Goal: Information Seeking & Learning: Learn about a topic

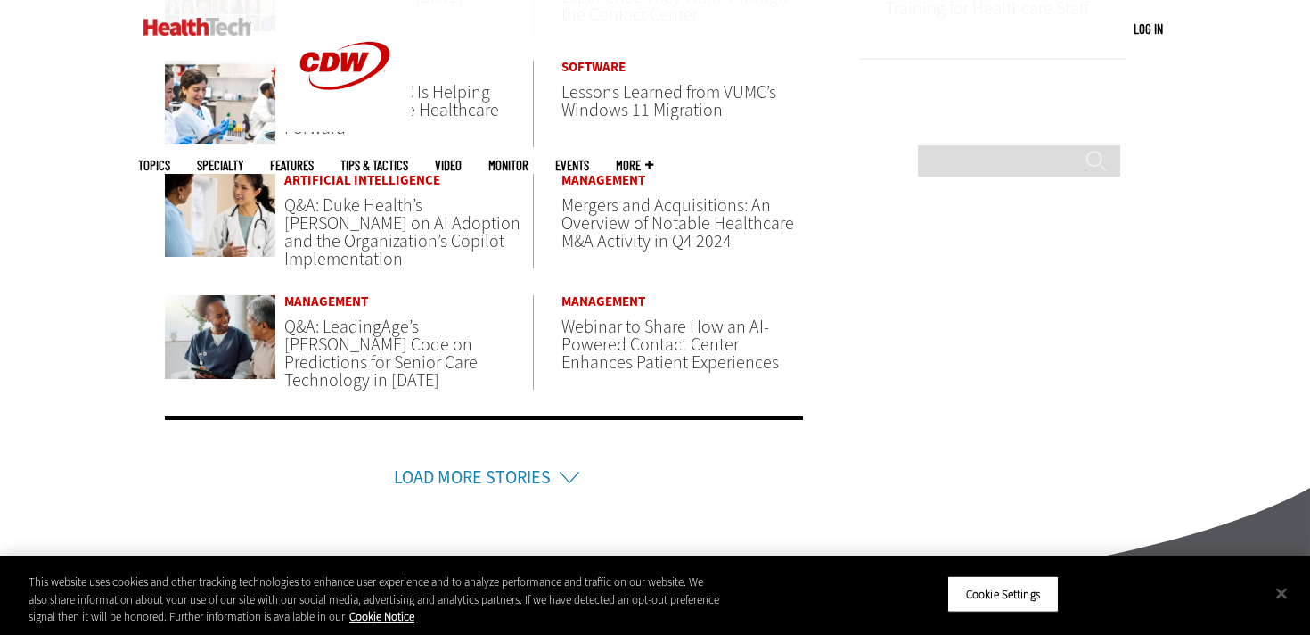
scroll to position [1256, 0]
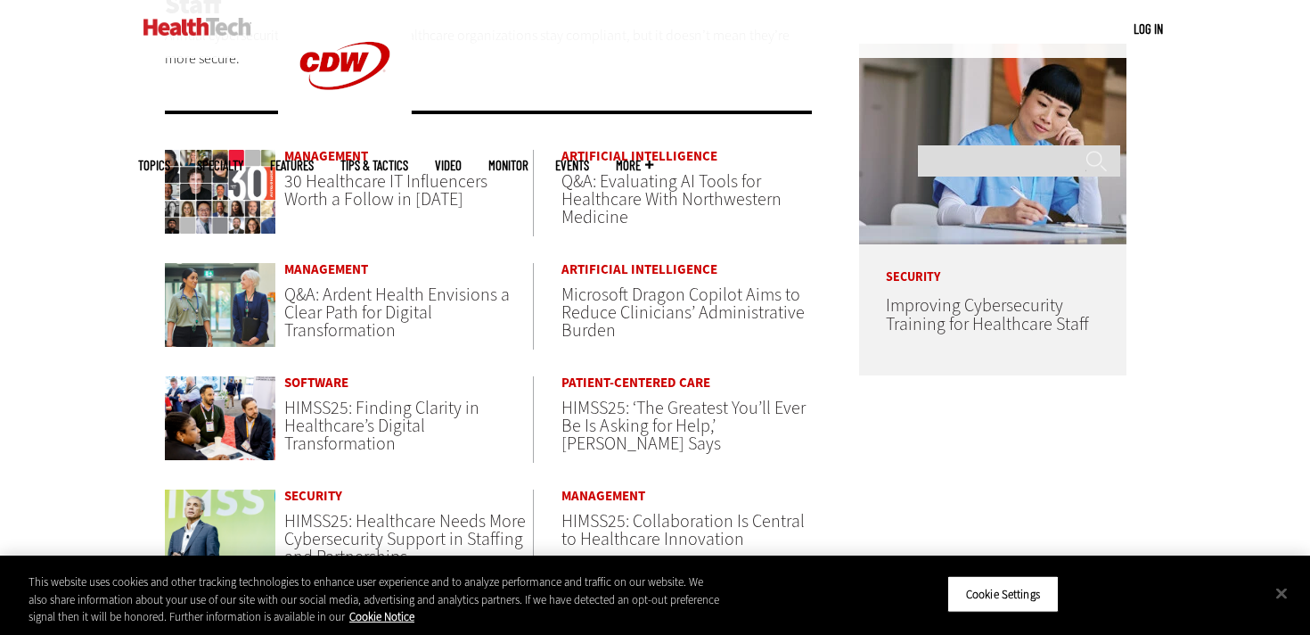
scroll to position [915, 0]
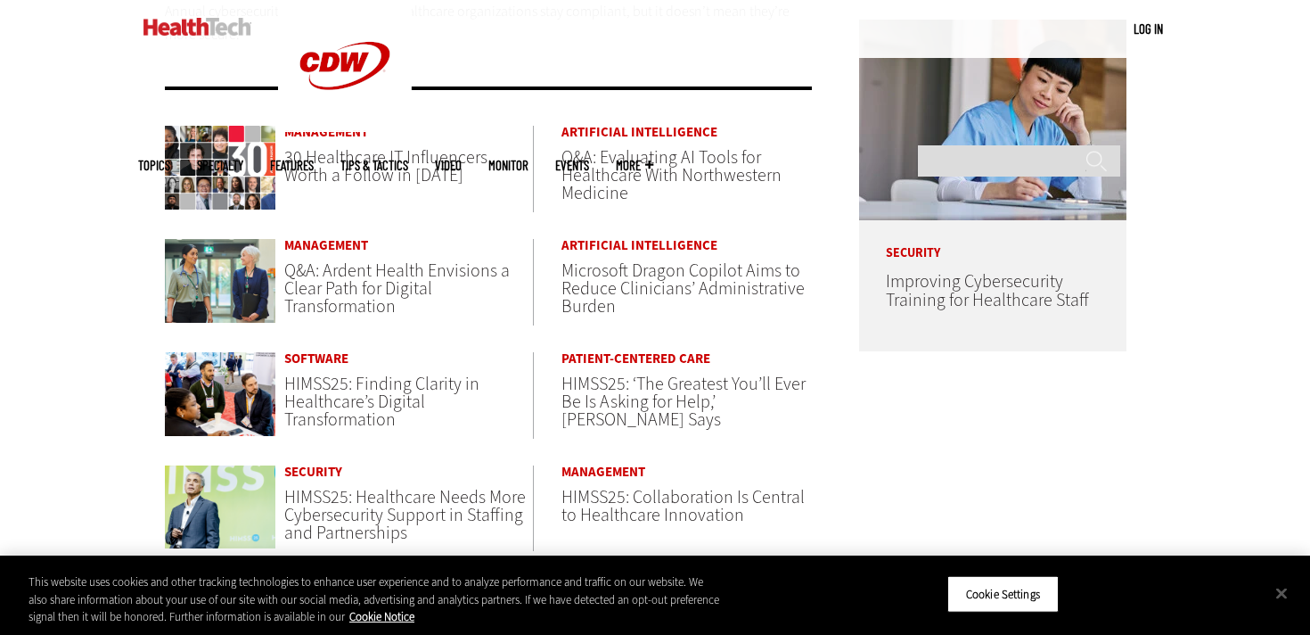
click at [614, 258] on span "Microsoft Dragon Copilot Aims to Reduce Clinicians’ Administrative Burden" at bounding box center [683, 288] width 243 height 60
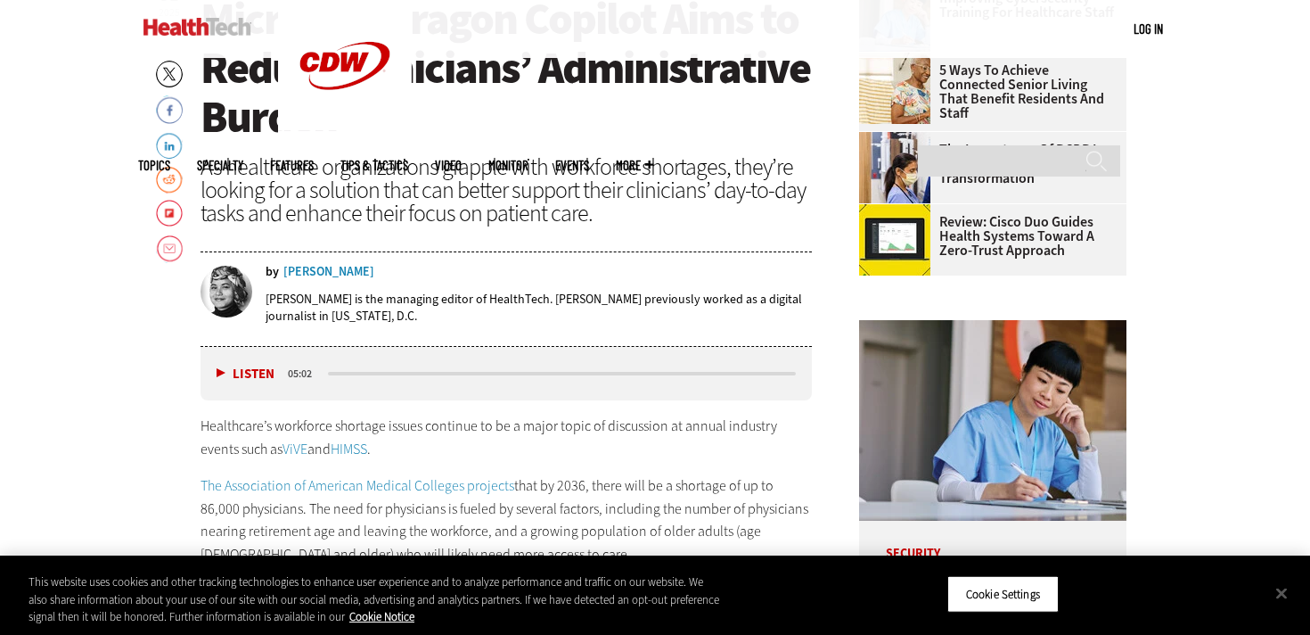
scroll to position [753, 0]
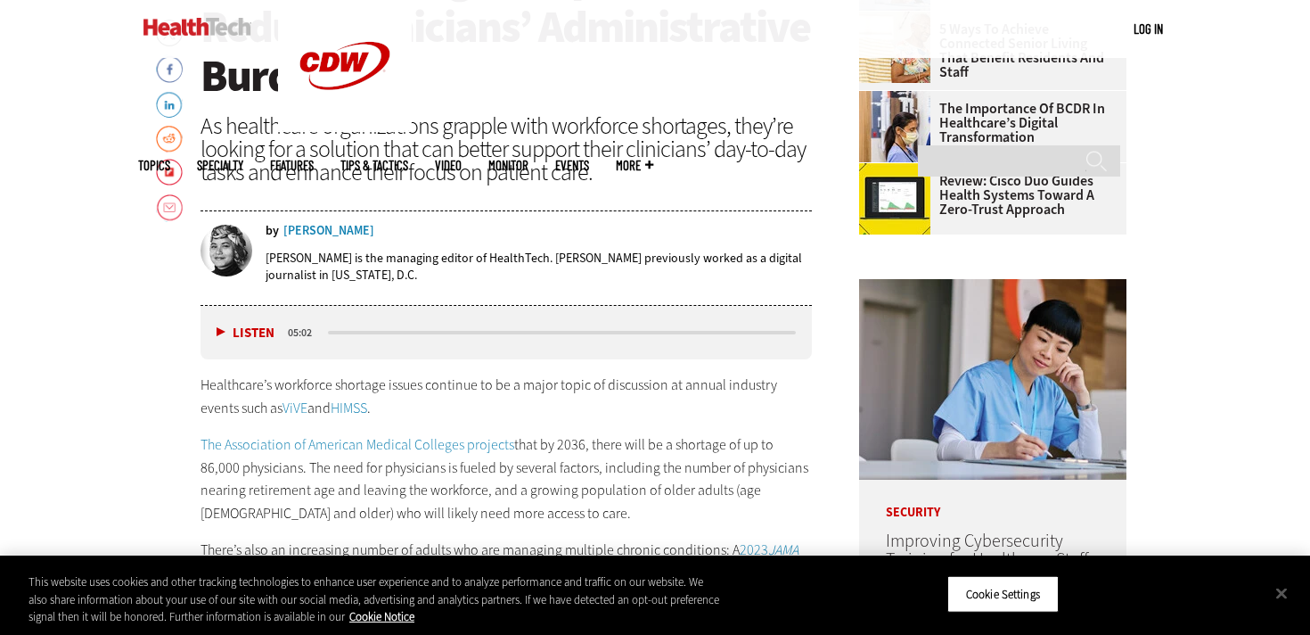
click at [209, 27] on img at bounding box center [198, 27] width 108 height 18
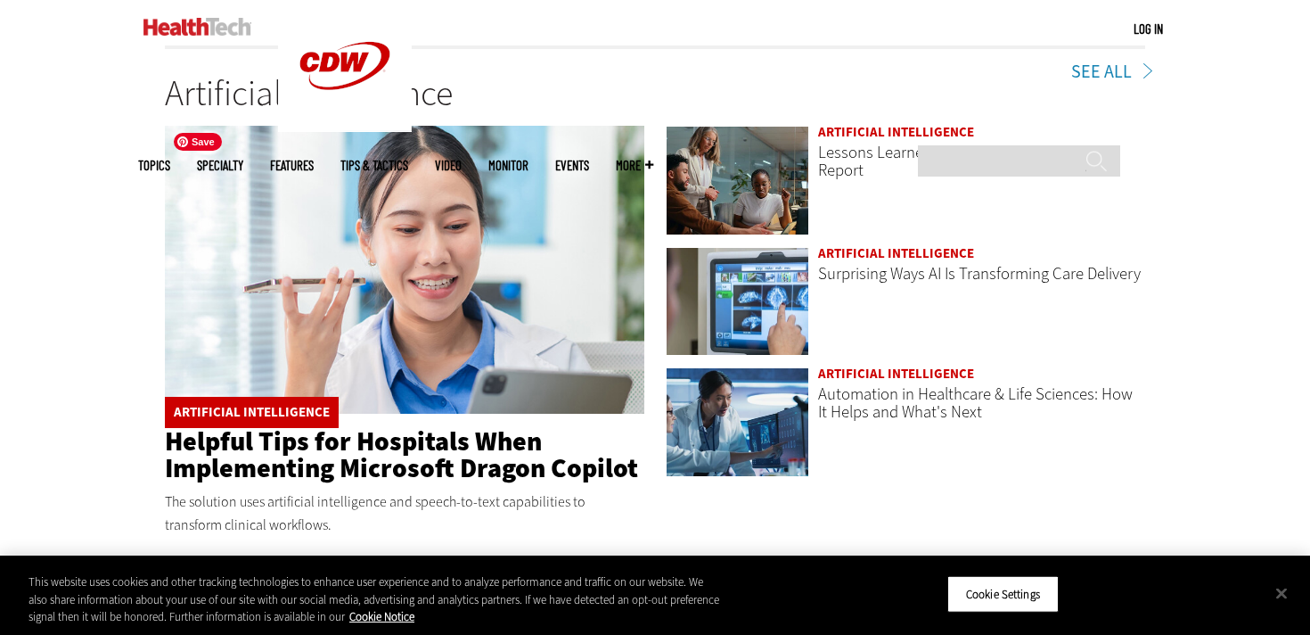
scroll to position [2727, 0]
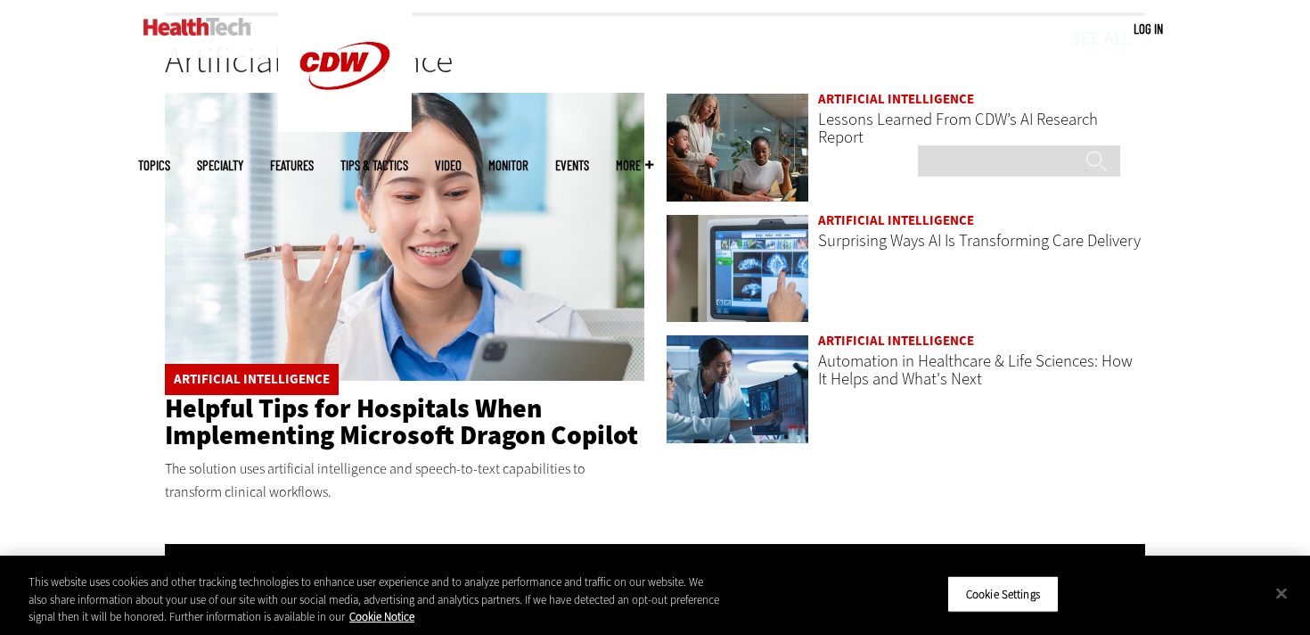
click at [292, 376] on link "Artificial Intelligence" at bounding box center [252, 379] width 156 height 18
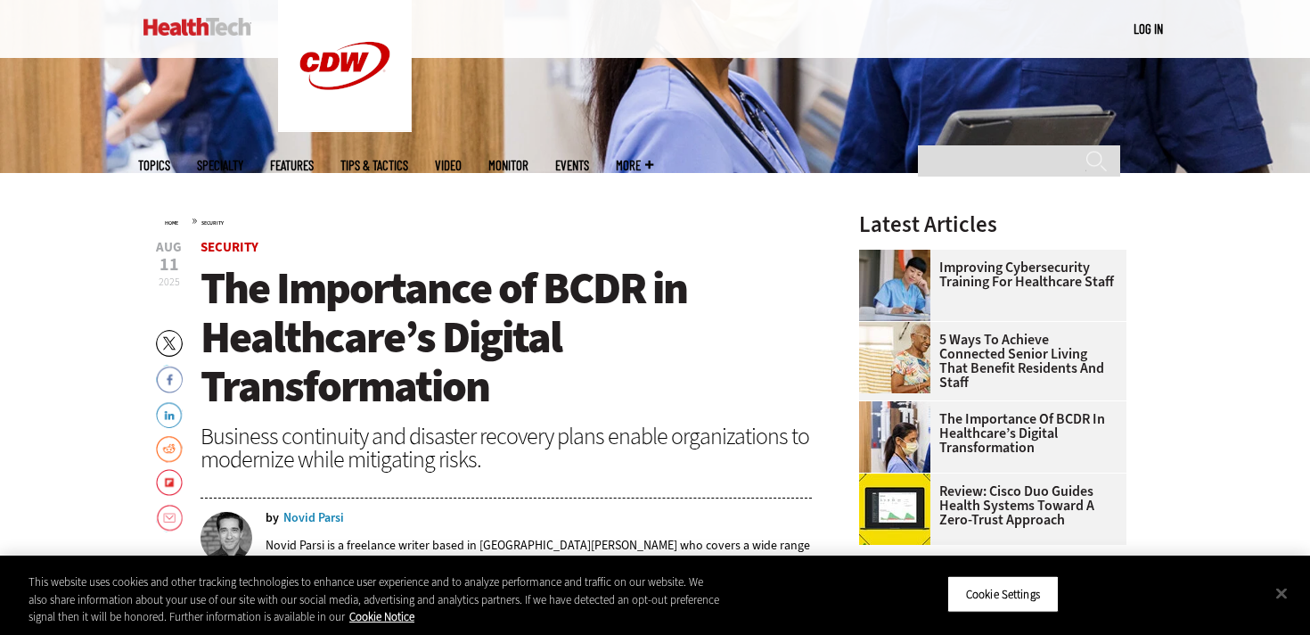
scroll to position [677, 0]
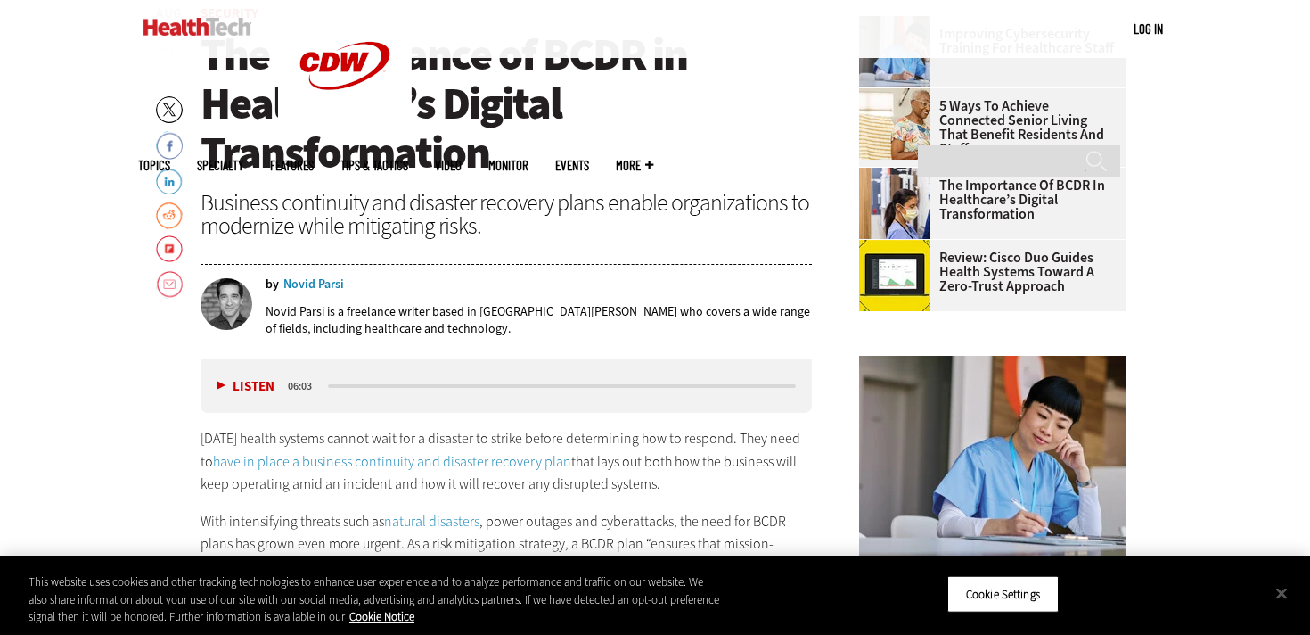
click at [304, 282] on div "Novid Parsi" at bounding box center [313, 284] width 61 height 12
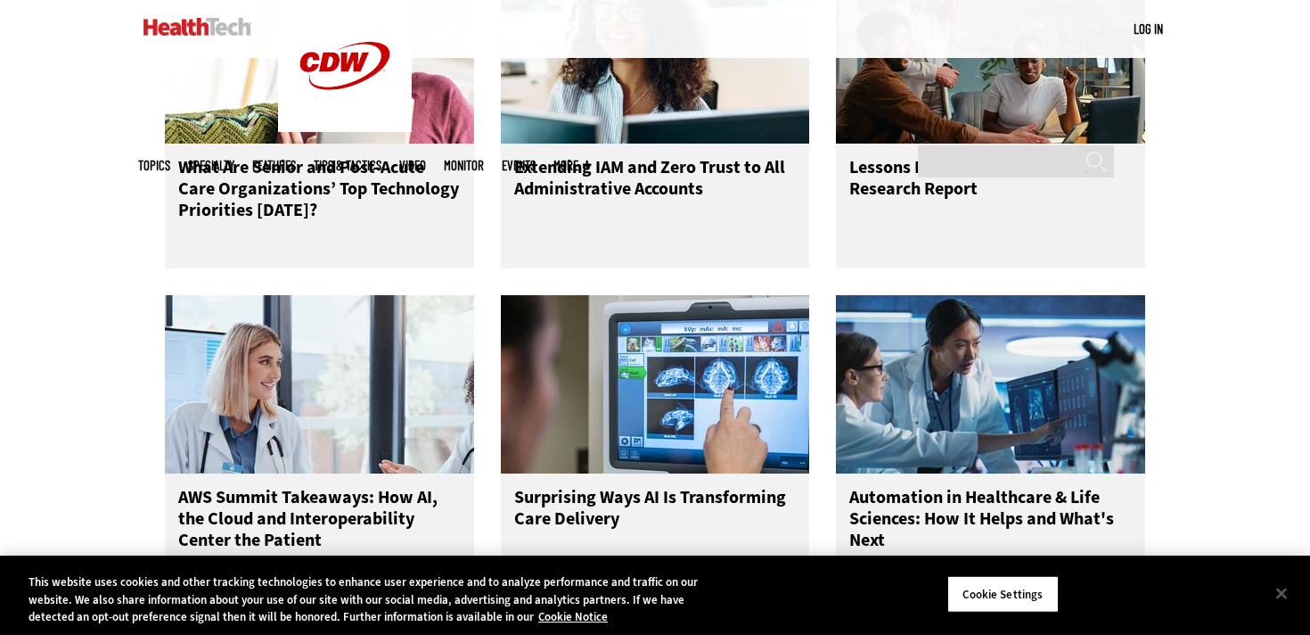
scroll to position [2529, 0]
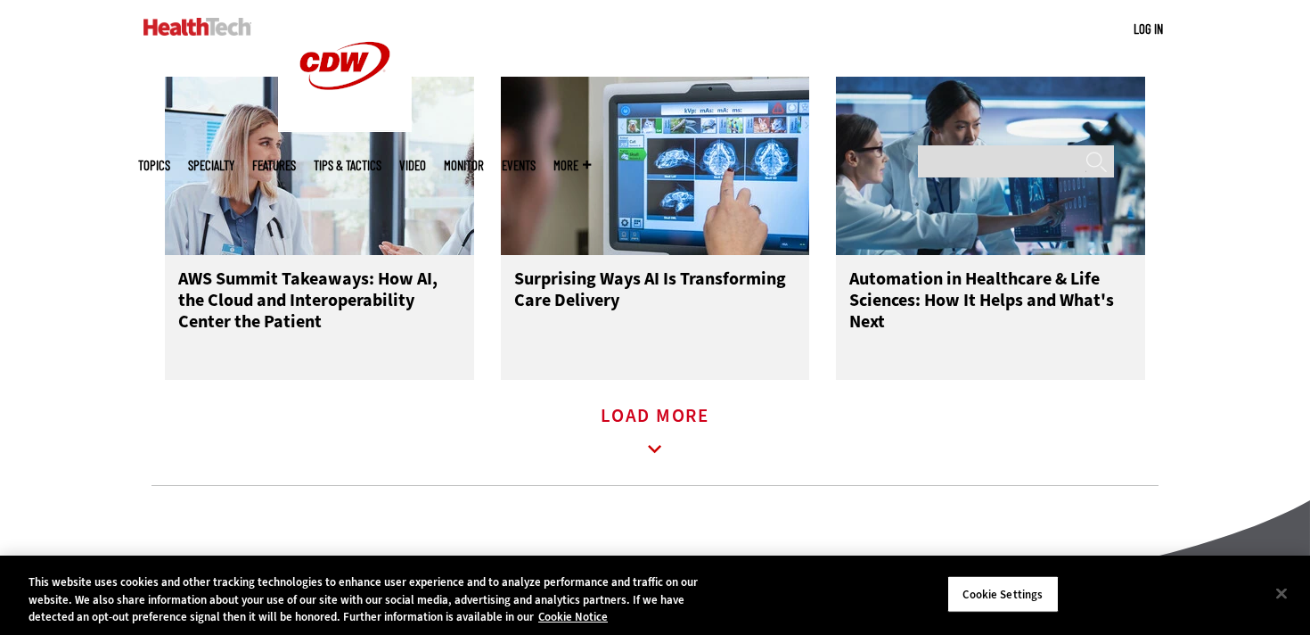
click at [650, 434] on link "Load More" at bounding box center [655, 433] width 109 height 49
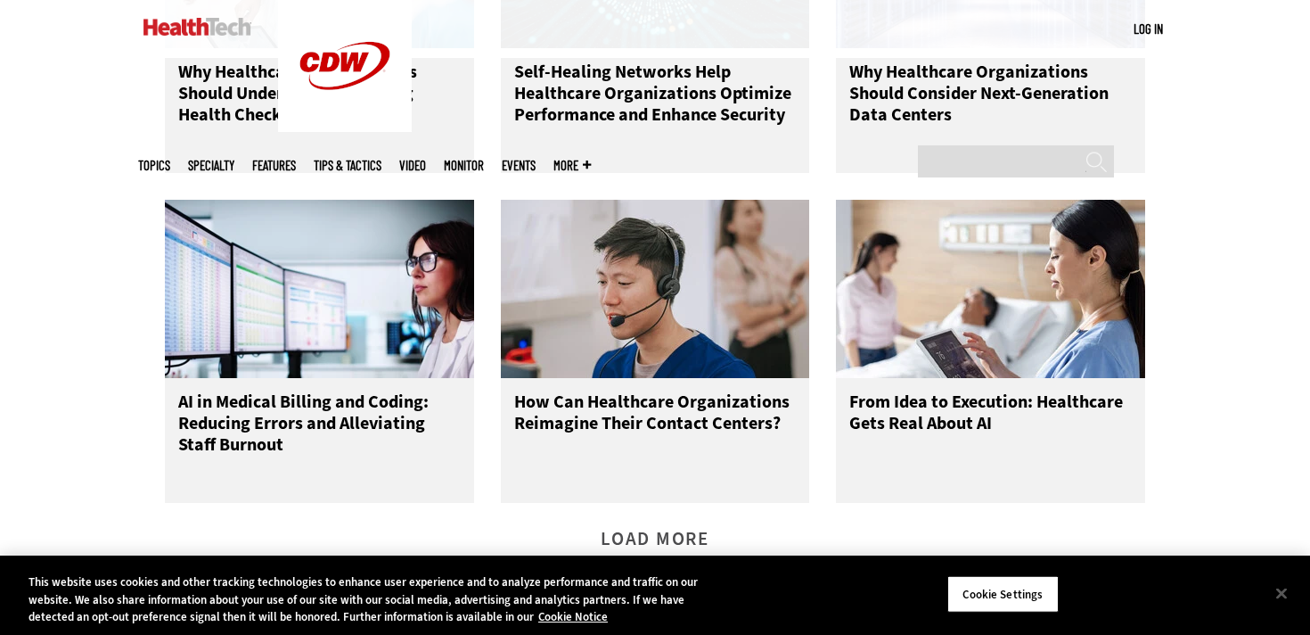
scroll to position [3511, 0]
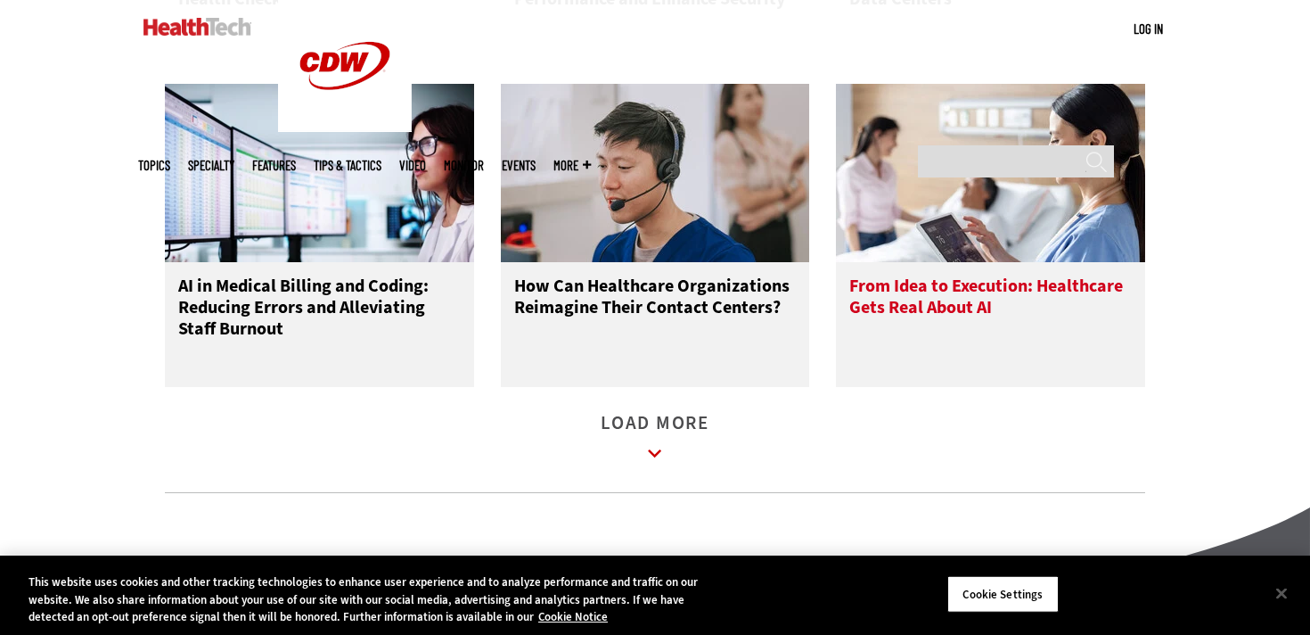
click at [893, 319] on h3 "From Idea to Execution: Healthcare Gets Real About AI" at bounding box center [990, 310] width 283 height 71
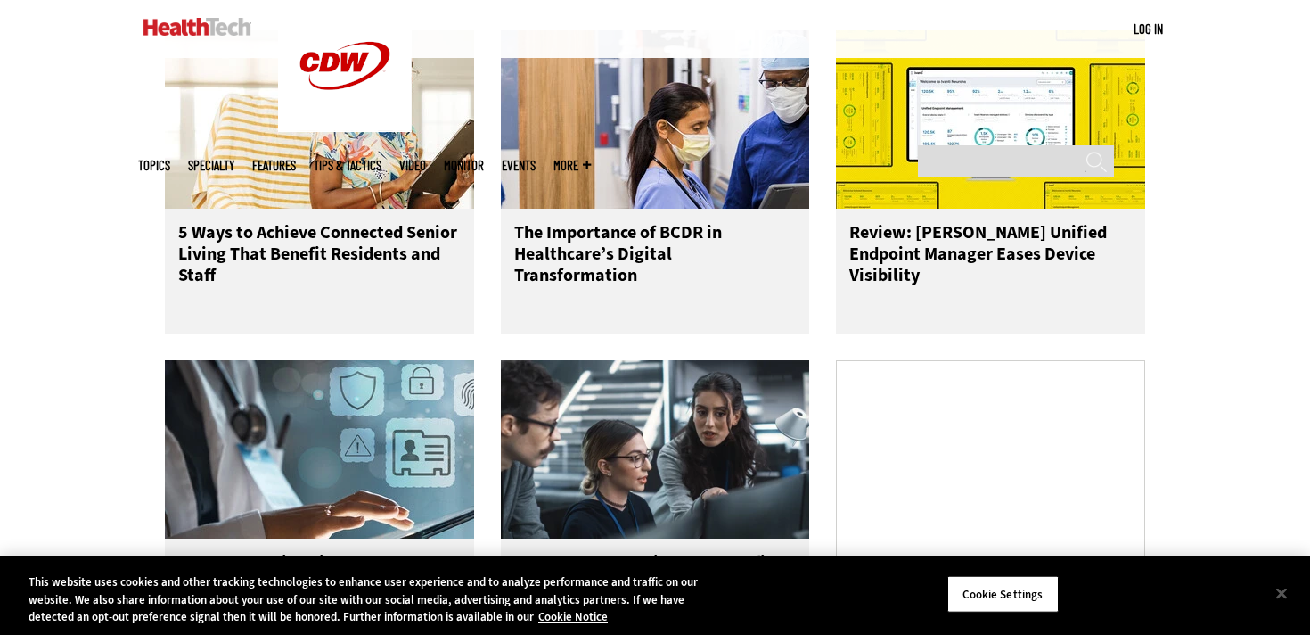
scroll to position [864, 0]
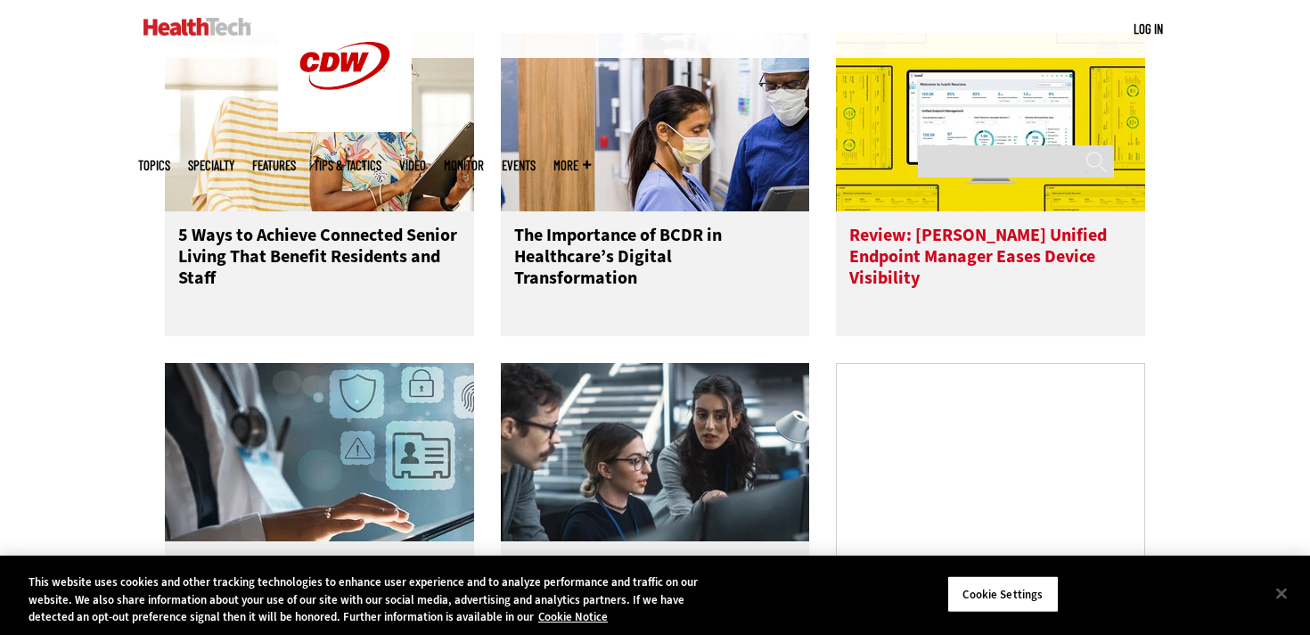
click at [939, 276] on h3 "Review: [PERSON_NAME] Unified Endpoint Manager Eases Device Visibility" at bounding box center [990, 260] width 283 height 71
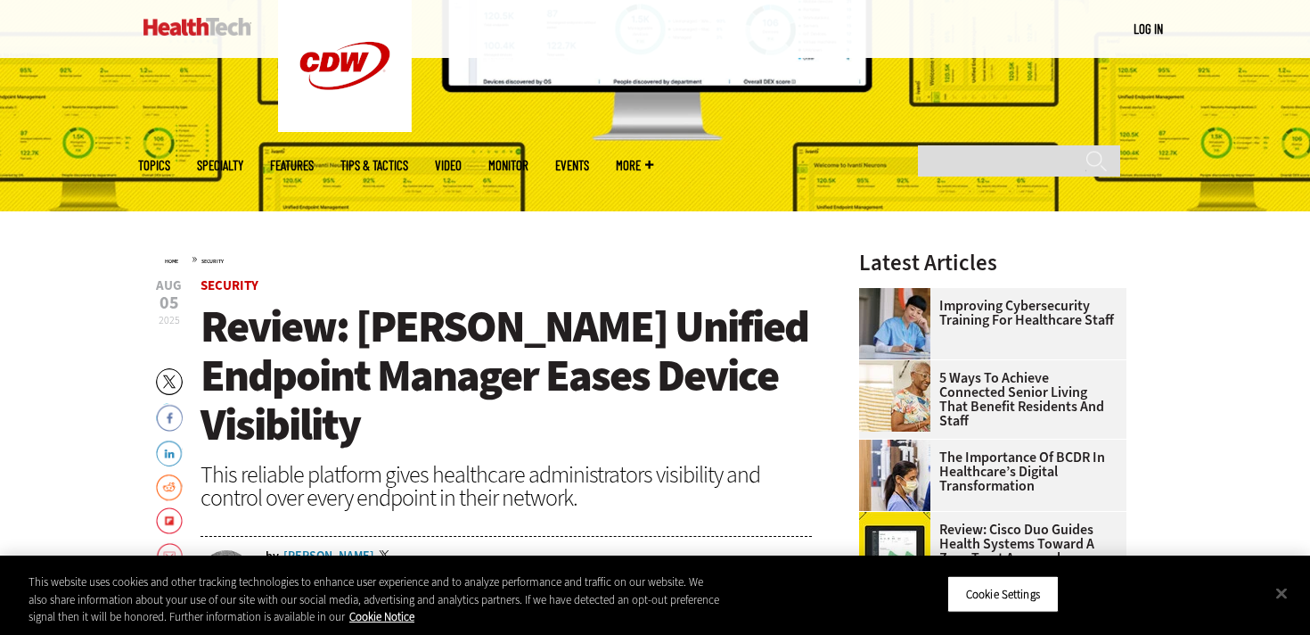
scroll to position [515, 0]
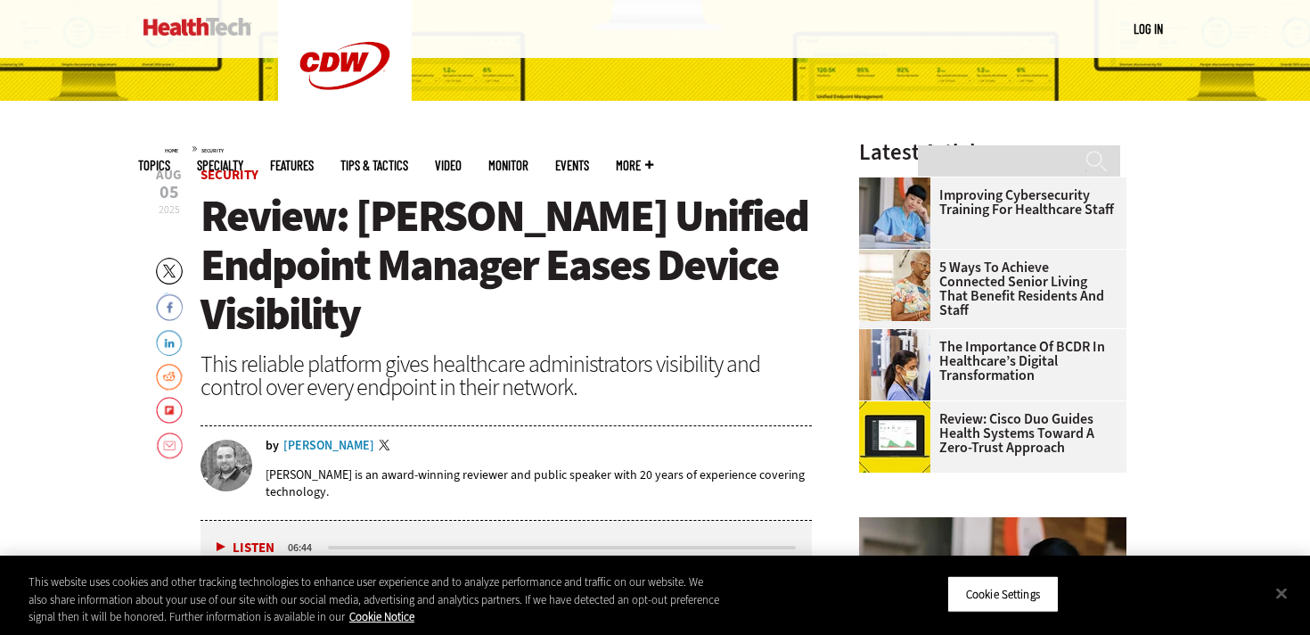
click at [332, 439] on div "[PERSON_NAME]" at bounding box center [328, 445] width 91 height 12
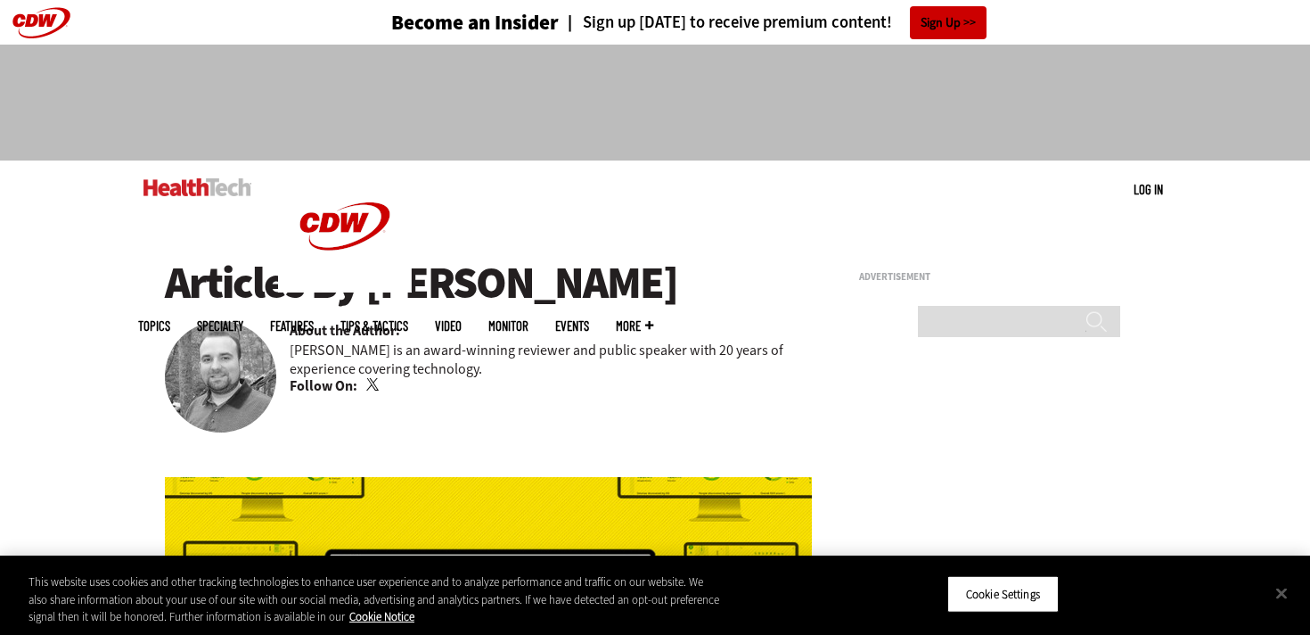
drag, startPoint x: 684, startPoint y: 286, endPoint x: 373, endPoint y: 286, distance: 311.1
click at [373, 286] on h1 "Articles By [PERSON_NAME]" at bounding box center [488, 282] width 647 height 49
copy h1 "[PERSON_NAME]"
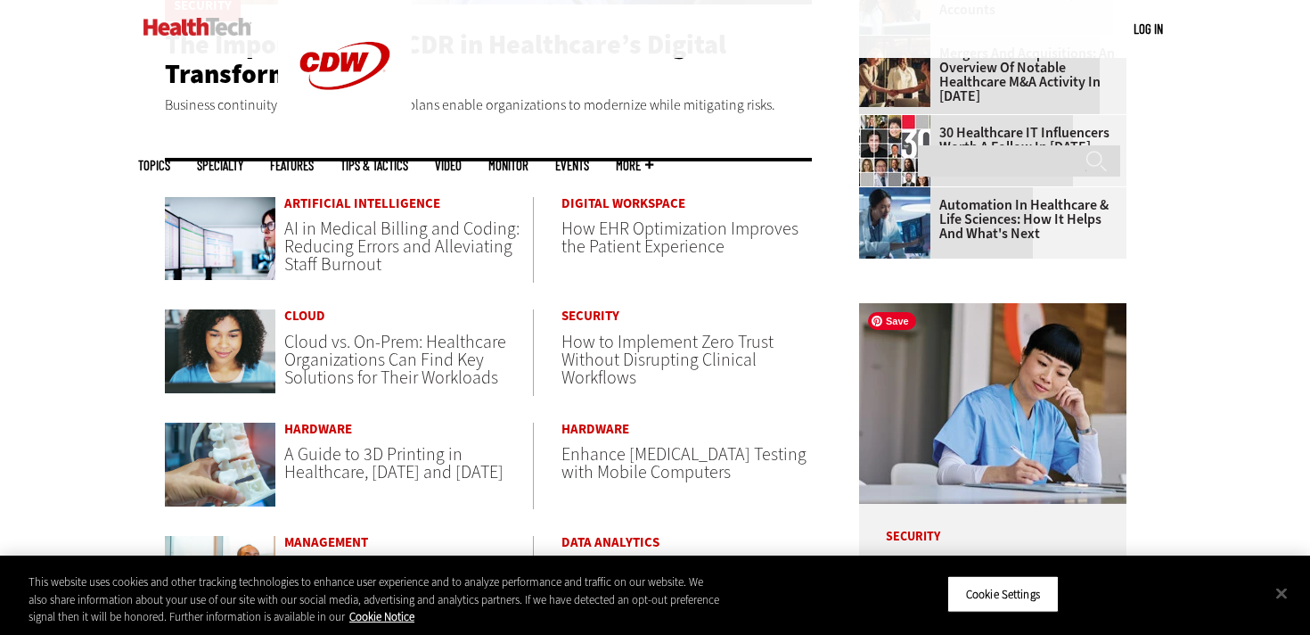
scroll to position [631, 0]
click at [320, 261] on span "AI in Medical Billing and Coding: Reducing Errors and Alleviating Staff Burnout" at bounding box center [401, 247] width 235 height 60
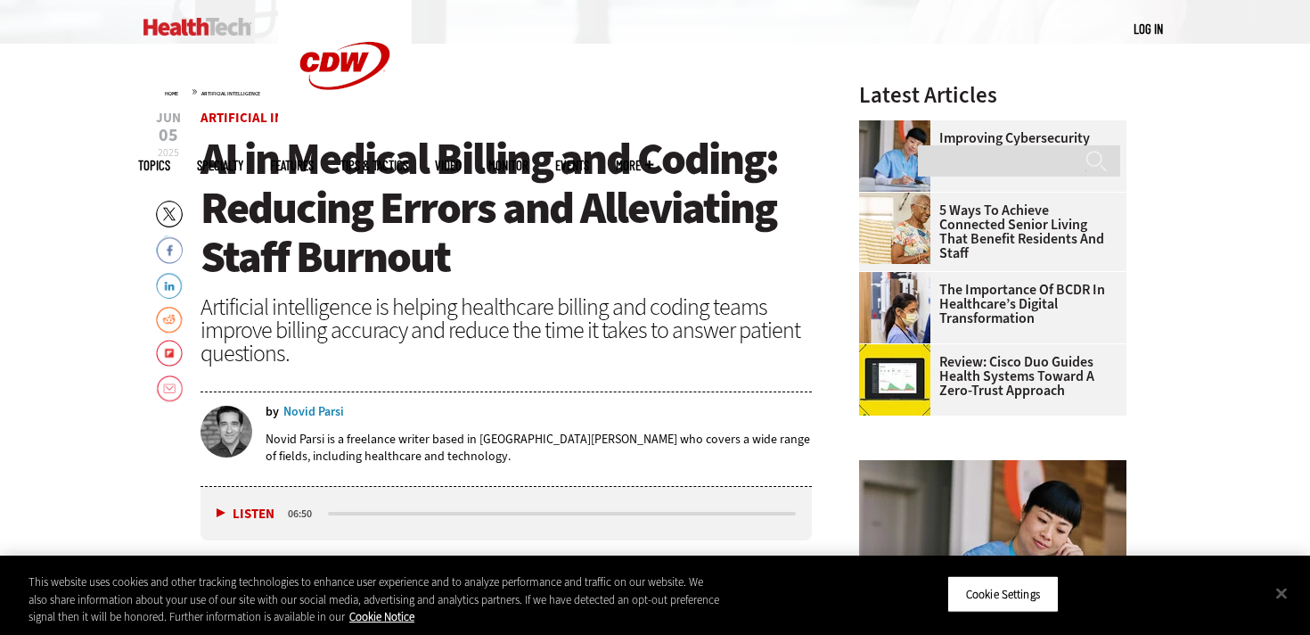
scroll to position [699, 0]
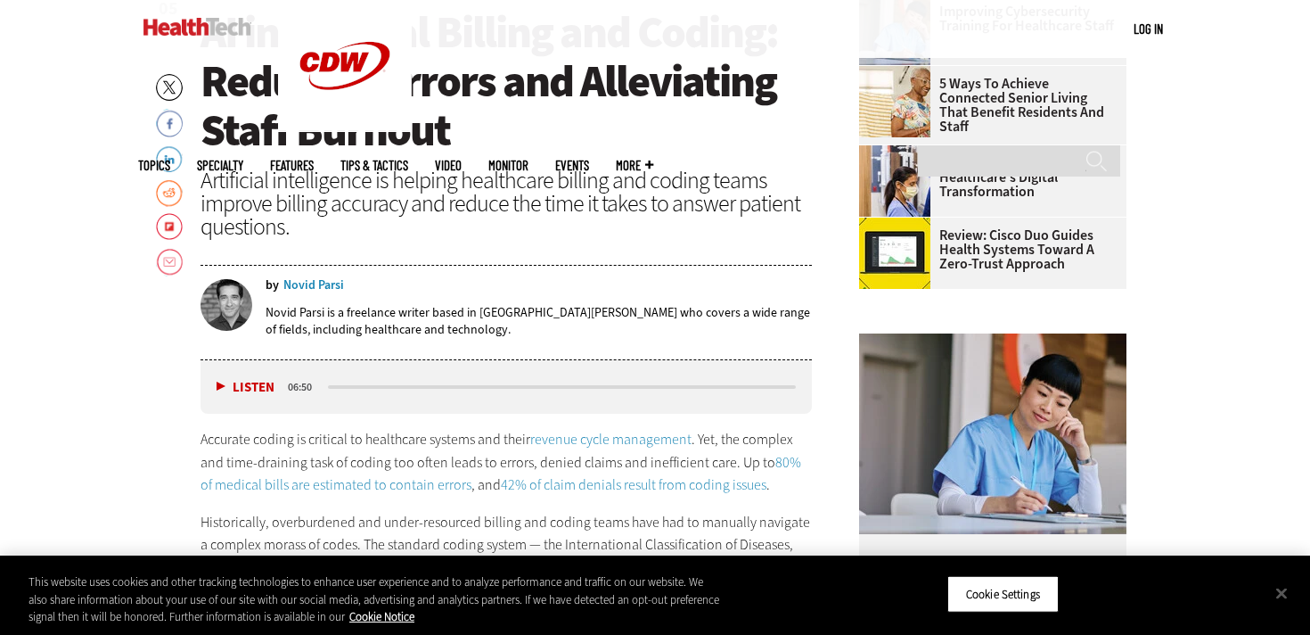
click at [319, 283] on div "Novid Parsi" at bounding box center [313, 285] width 61 height 12
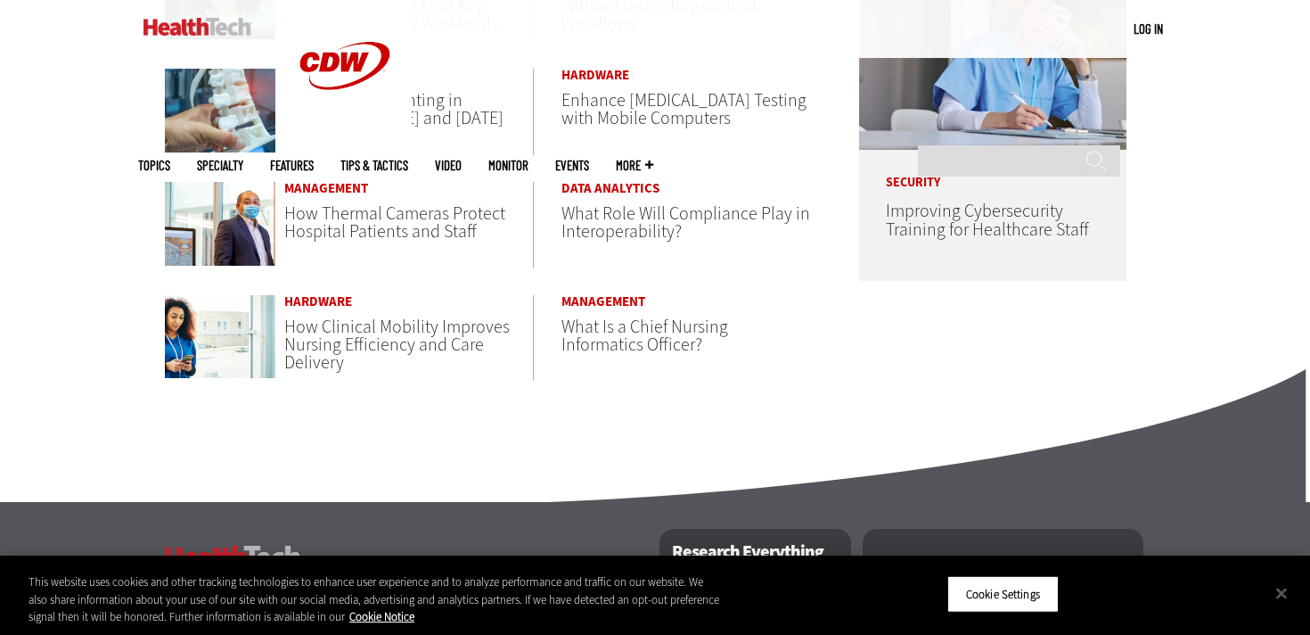
scroll to position [907, 0]
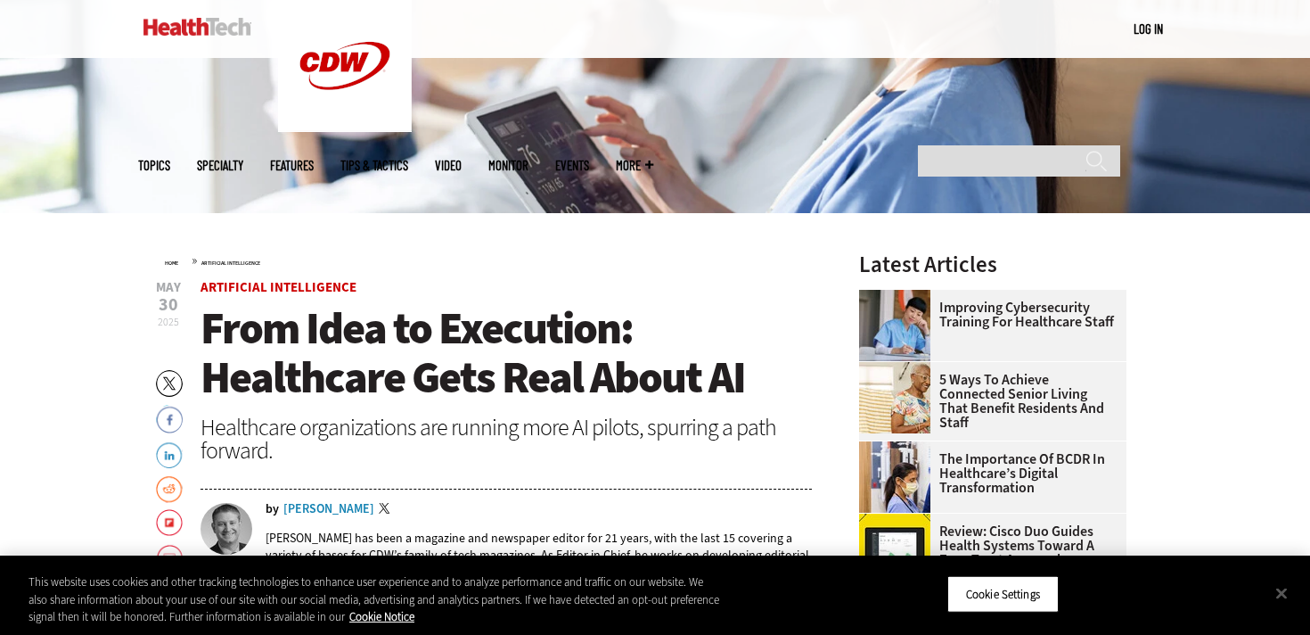
scroll to position [562, 0]
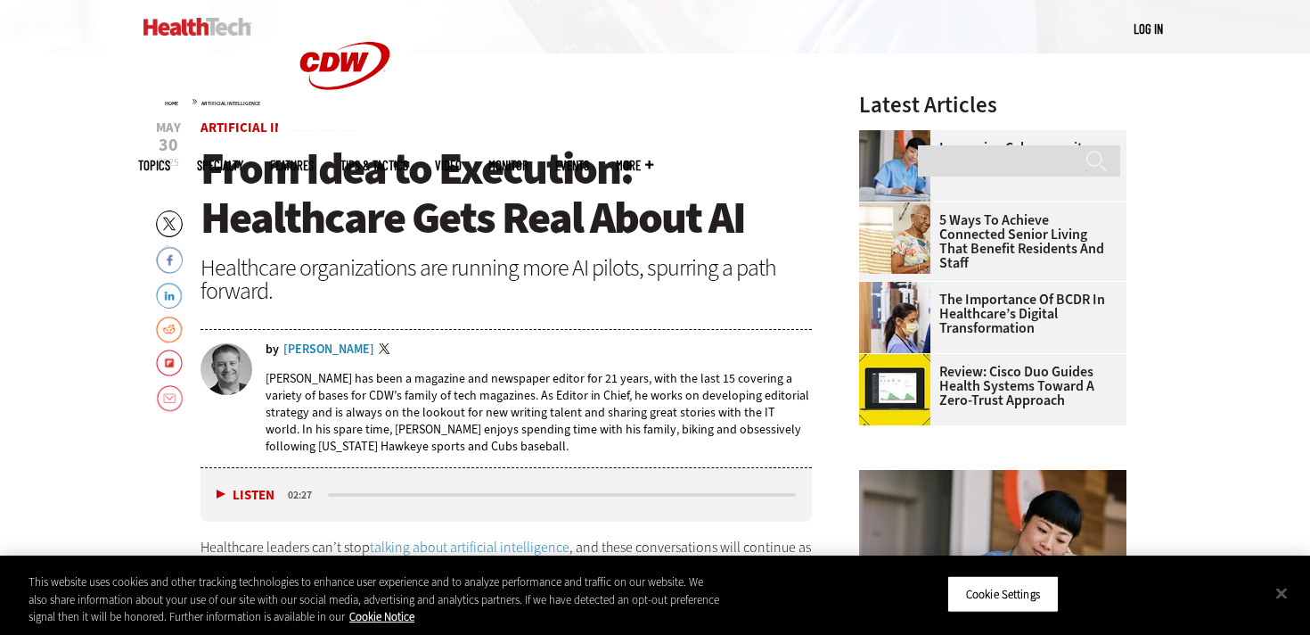
click at [326, 346] on div "[PERSON_NAME]" at bounding box center [328, 349] width 91 height 12
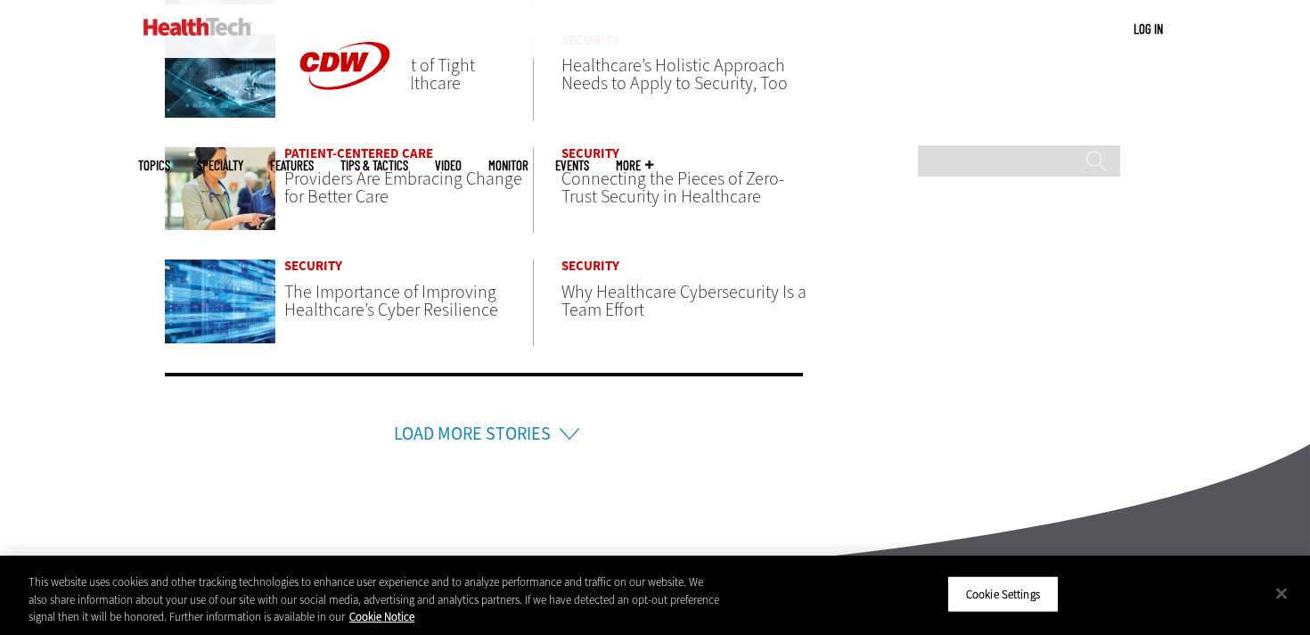
scroll to position [1294, 0]
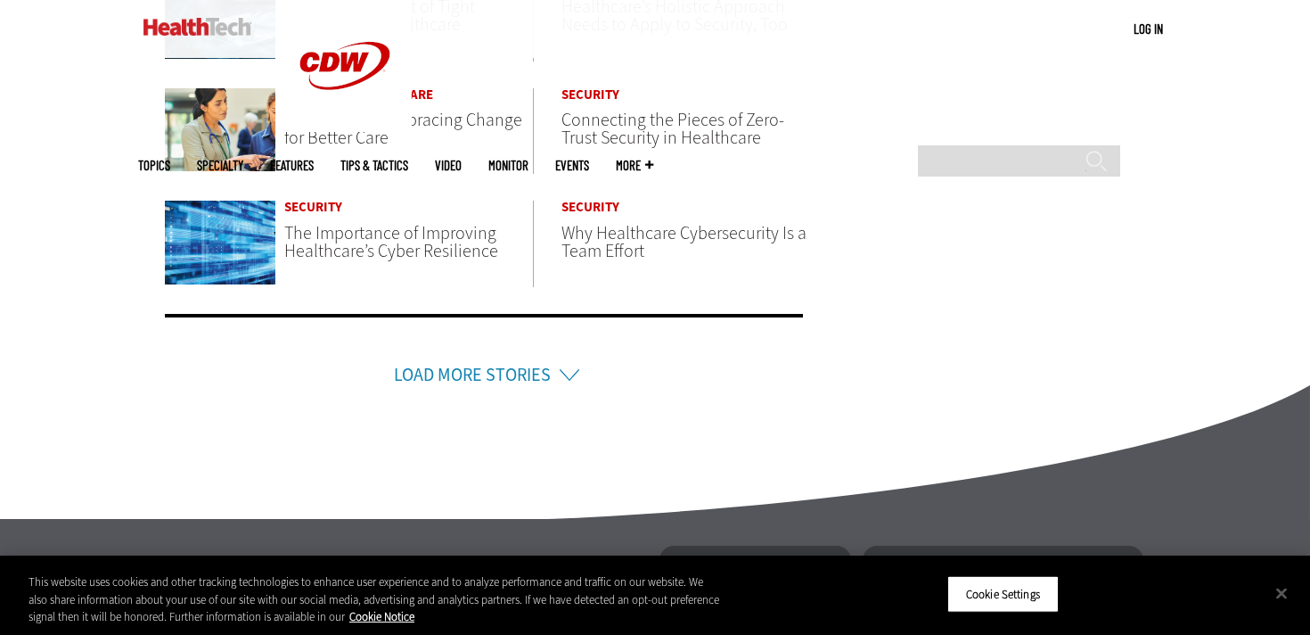
click at [566, 347] on li "Load More Stories" at bounding box center [484, 351] width 638 height 75
